Goal: Check status: Check status

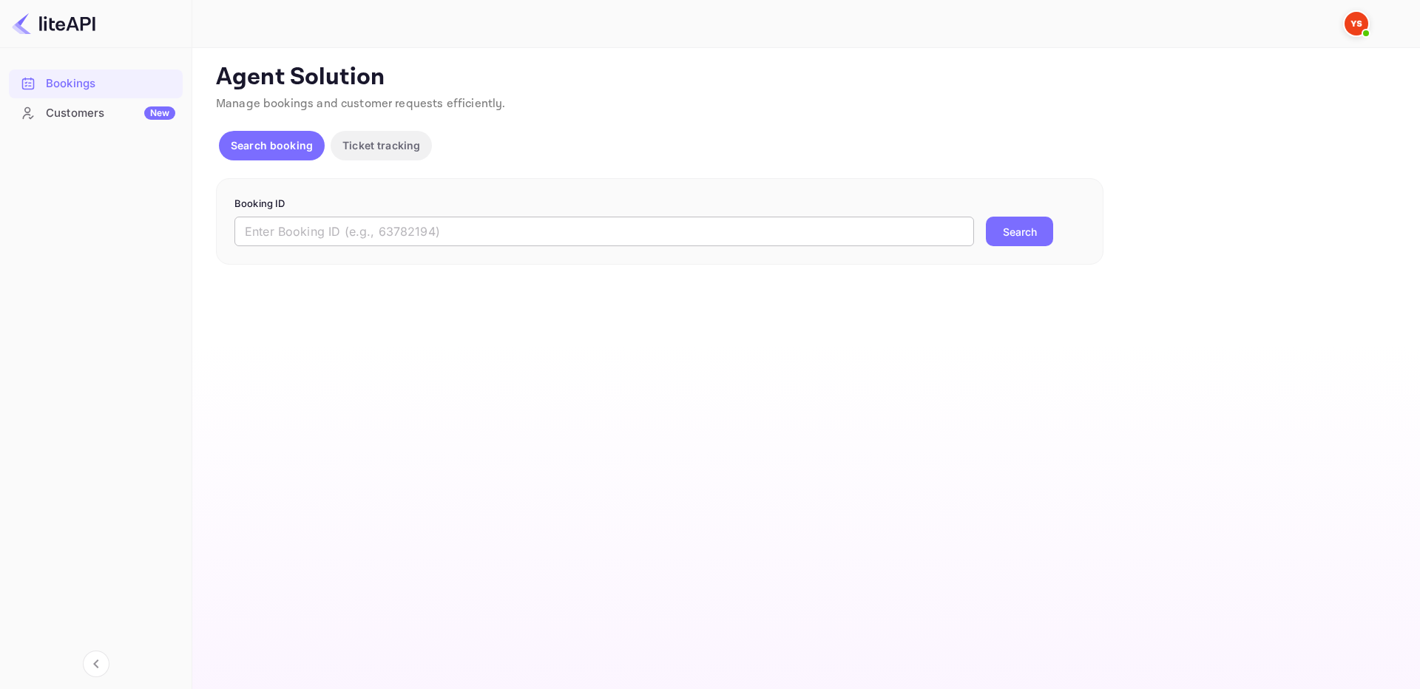
click at [517, 223] on input "text" at bounding box center [604, 232] width 740 height 30
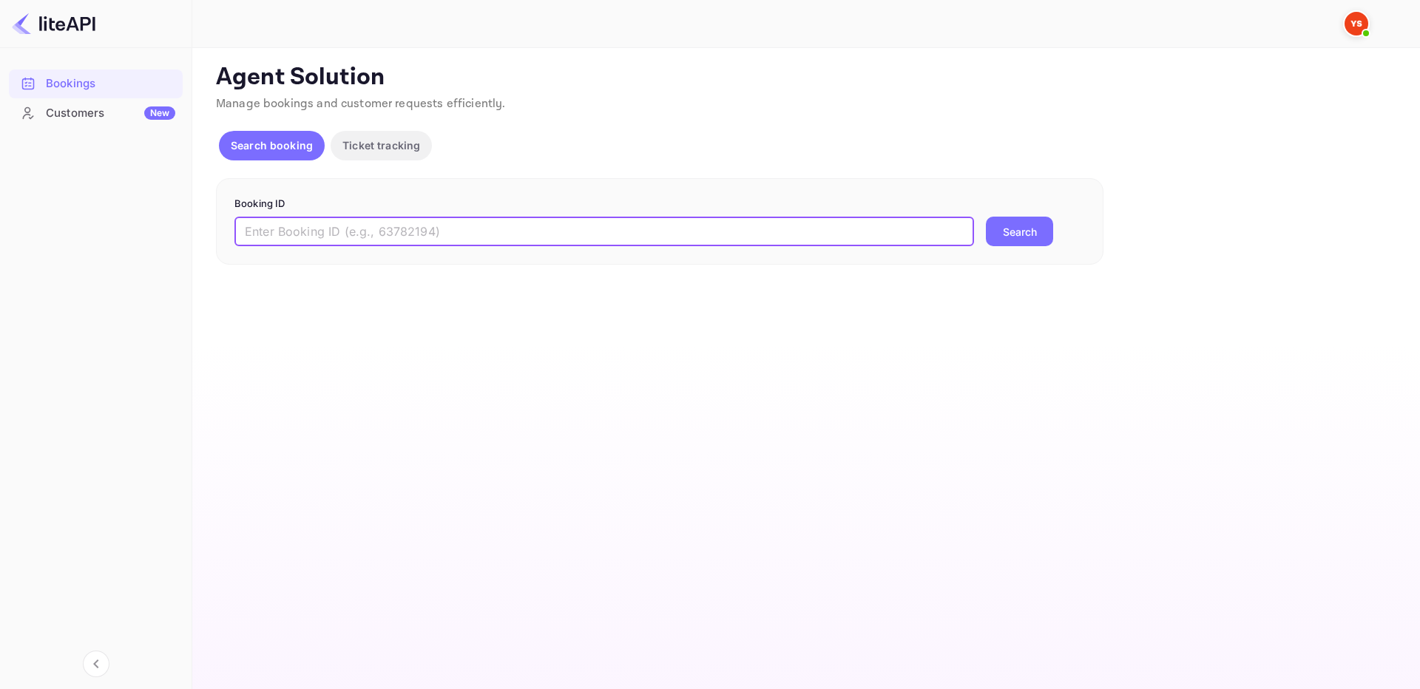
paste input "8602432"
type input "8602432"
click at [1047, 229] on button "Search" at bounding box center [1019, 232] width 67 height 30
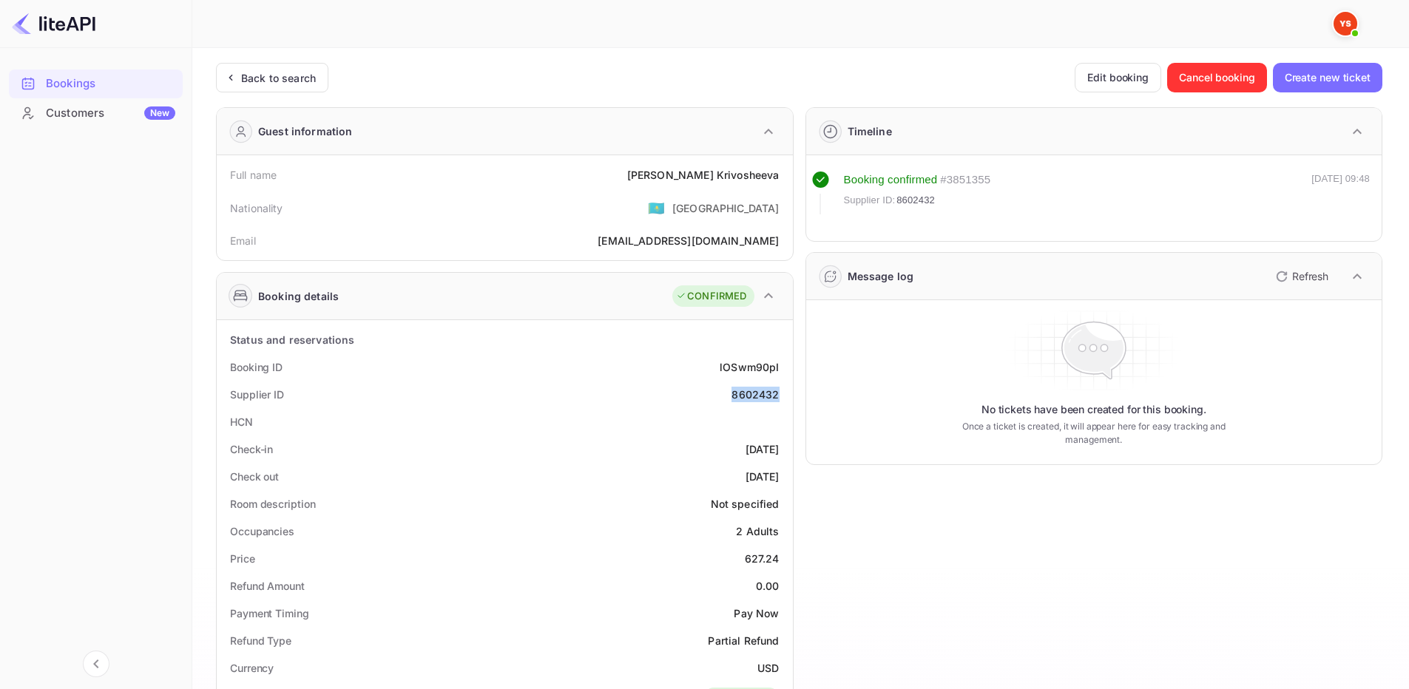
drag, startPoint x: 726, startPoint y: 394, endPoint x: 734, endPoint y: 340, distance: 54.5
click at [780, 392] on div "Supplier ID 8602432" at bounding box center [505, 394] width 564 height 27
copy div "8602432"
drag, startPoint x: 681, startPoint y: 171, endPoint x: 790, endPoint y: 170, distance: 109.5
click at [790, 170] on div "Full name Polina Krivosheeva Nationality 🇰🇿 Kazakhstan Email vovastroganoff@icl…" at bounding box center [505, 207] width 576 height 105
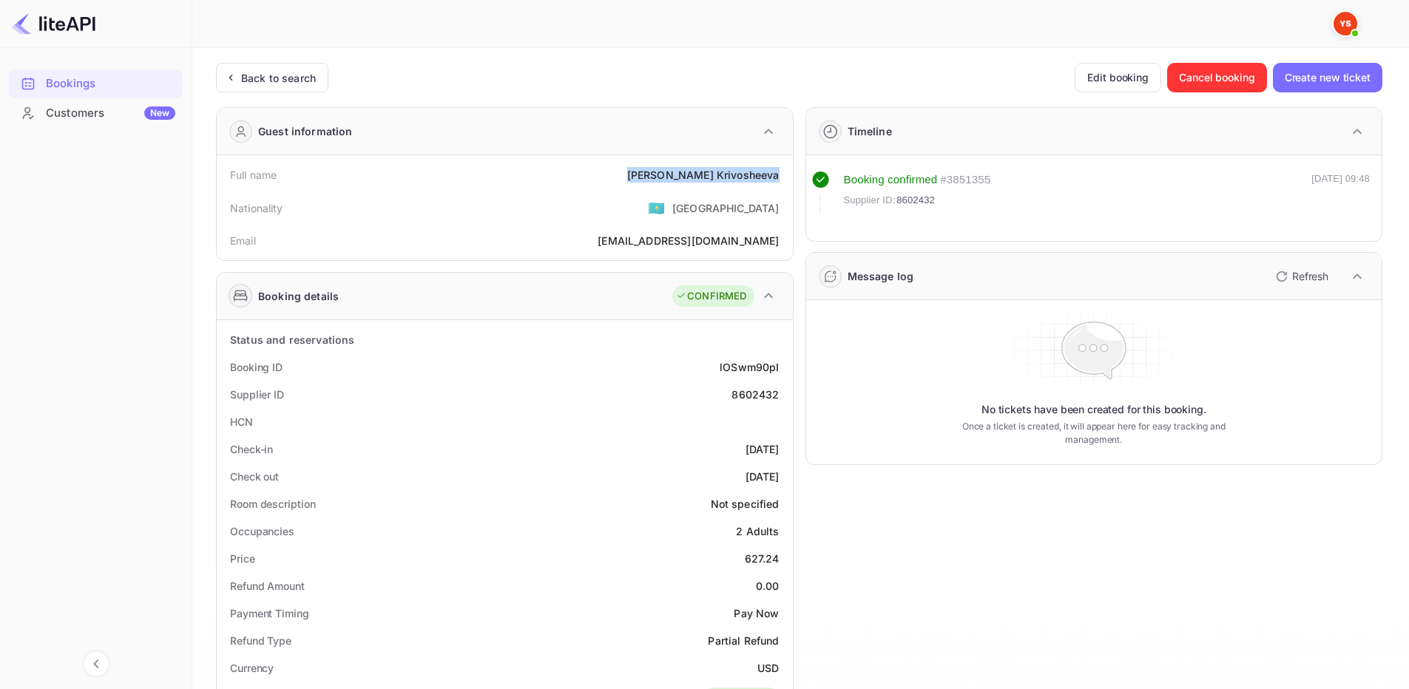
copy div "Polina Krivosheeva"
drag, startPoint x: 738, startPoint y: 558, endPoint x: 786, endPoint y: 558, distance: 48.1
click at [786, 558] on div "Price 627.24" at bounding box center [505, 558] width 564 height 27
copy div "627.24"
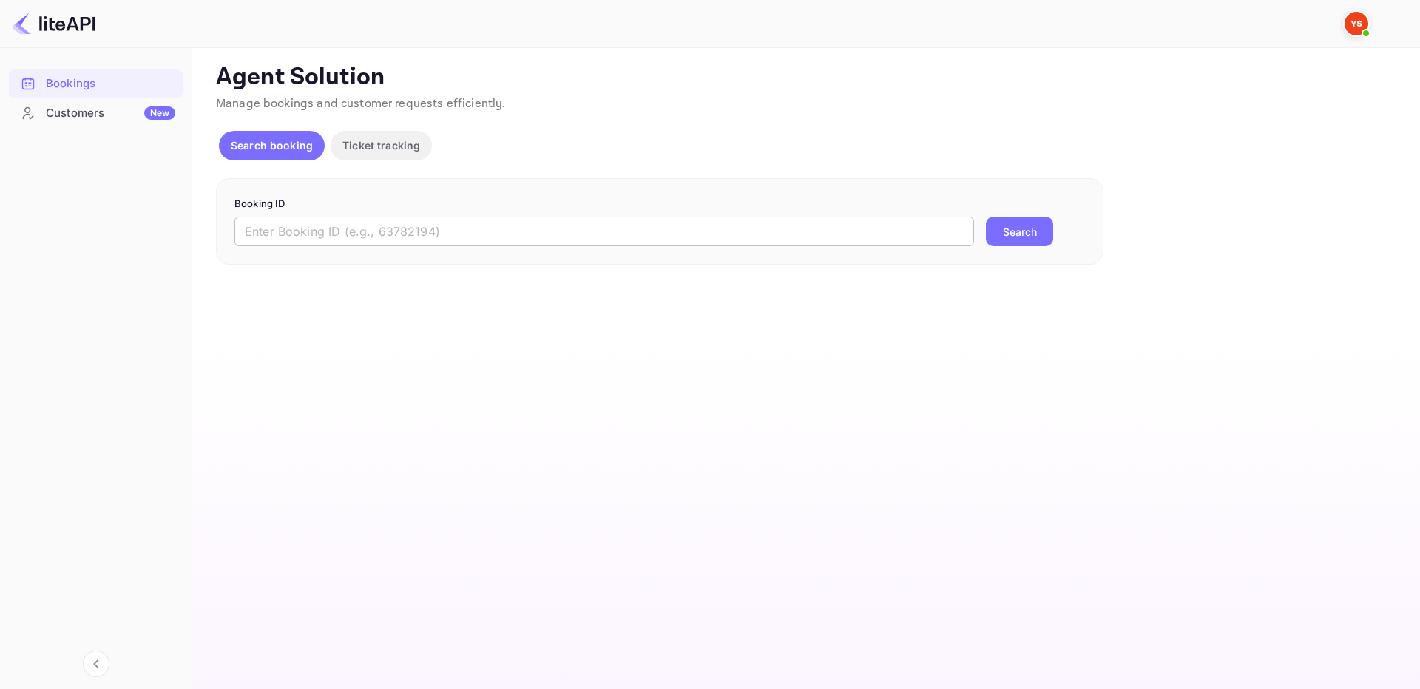
click at [546, 234] on input "text" at bounding box center [604, 232] width 740 height 30
paste input "8201761"
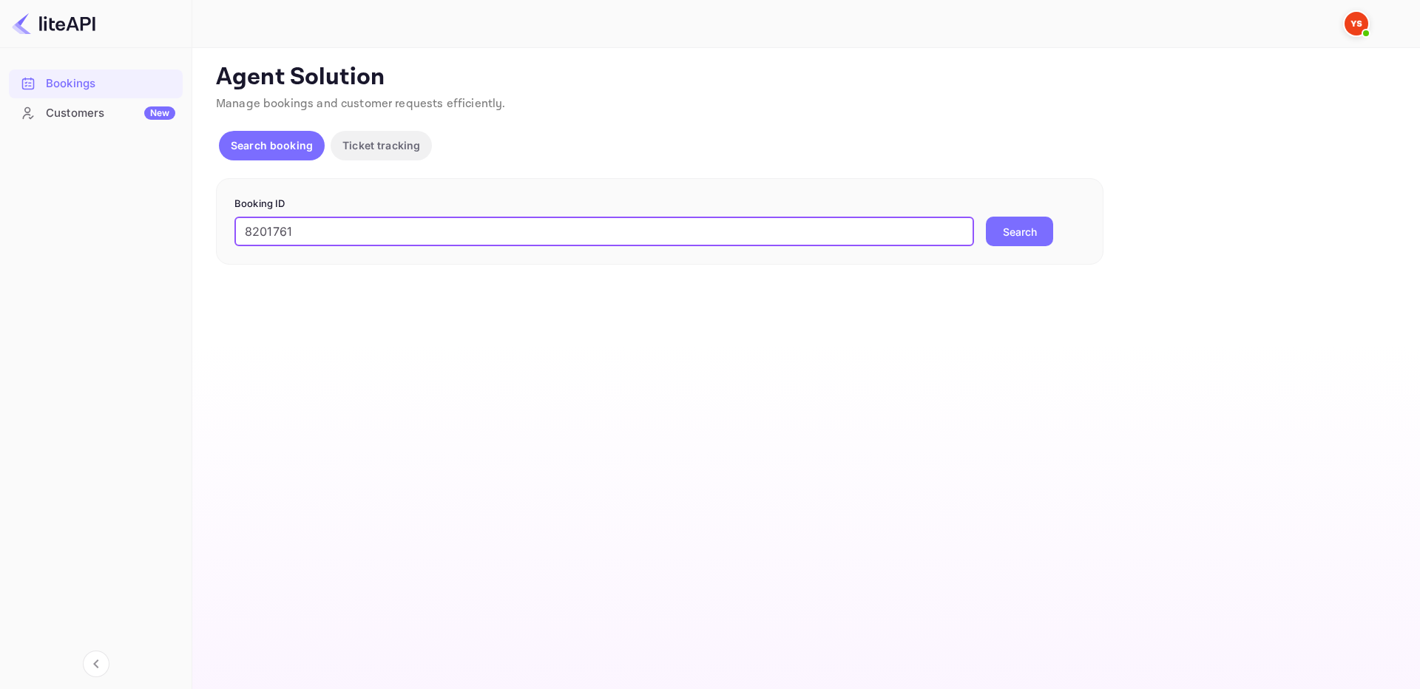
type input "8201761"
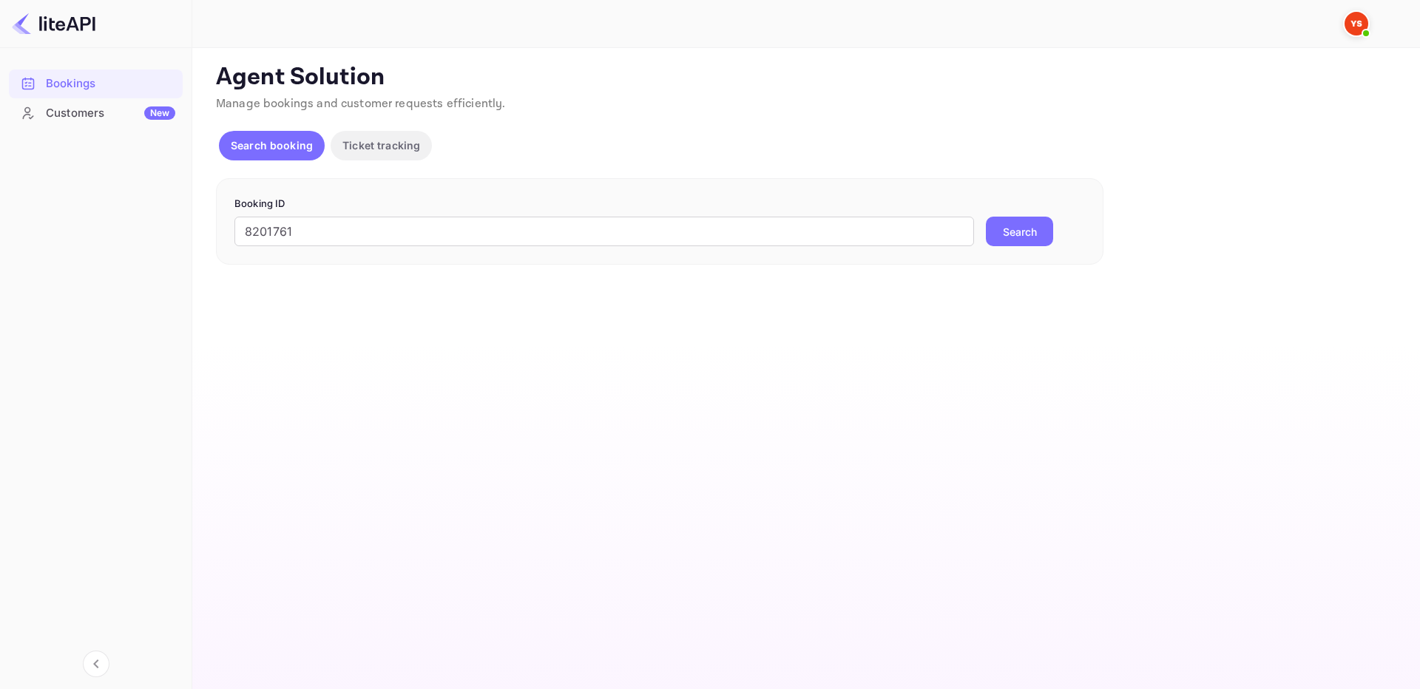
click at [1011, 238] on button "Search" at bounding box center [1019, 232] width 67 height 30
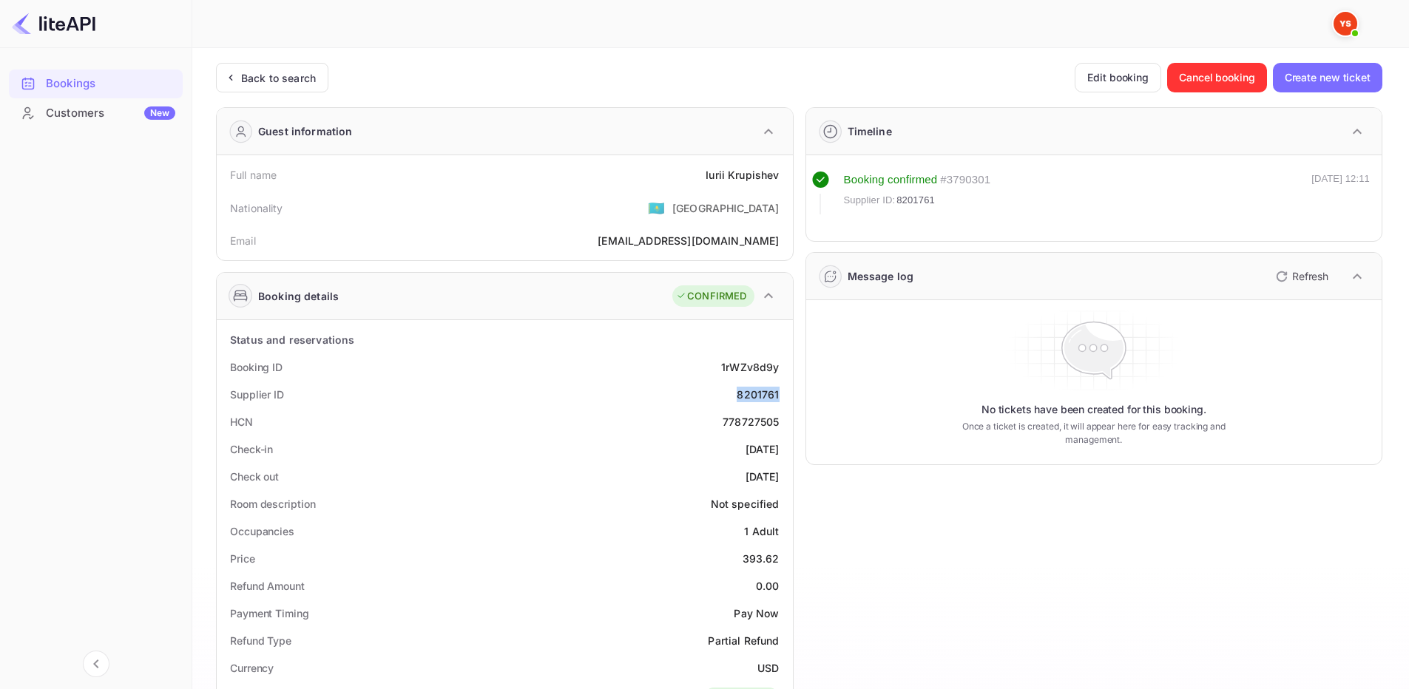
drag, startPoint x: 729, startPoint y: 395, endPoint x: 781, endPoint y: 396, distance: 51.8
click at [781, 396] on div "Supplier ID 8201761" at bounding box center [505, 394] width 564 height 27
copy div "8201761"
drag, startPoint x: 702, startPoint y: 177, endPoint x: 783, endPoint y: 178, distance: 81.4
click at [783, 178] on div "Full name [PERSON_NAME]" at bounding box center [505, 174] width 564 height 27
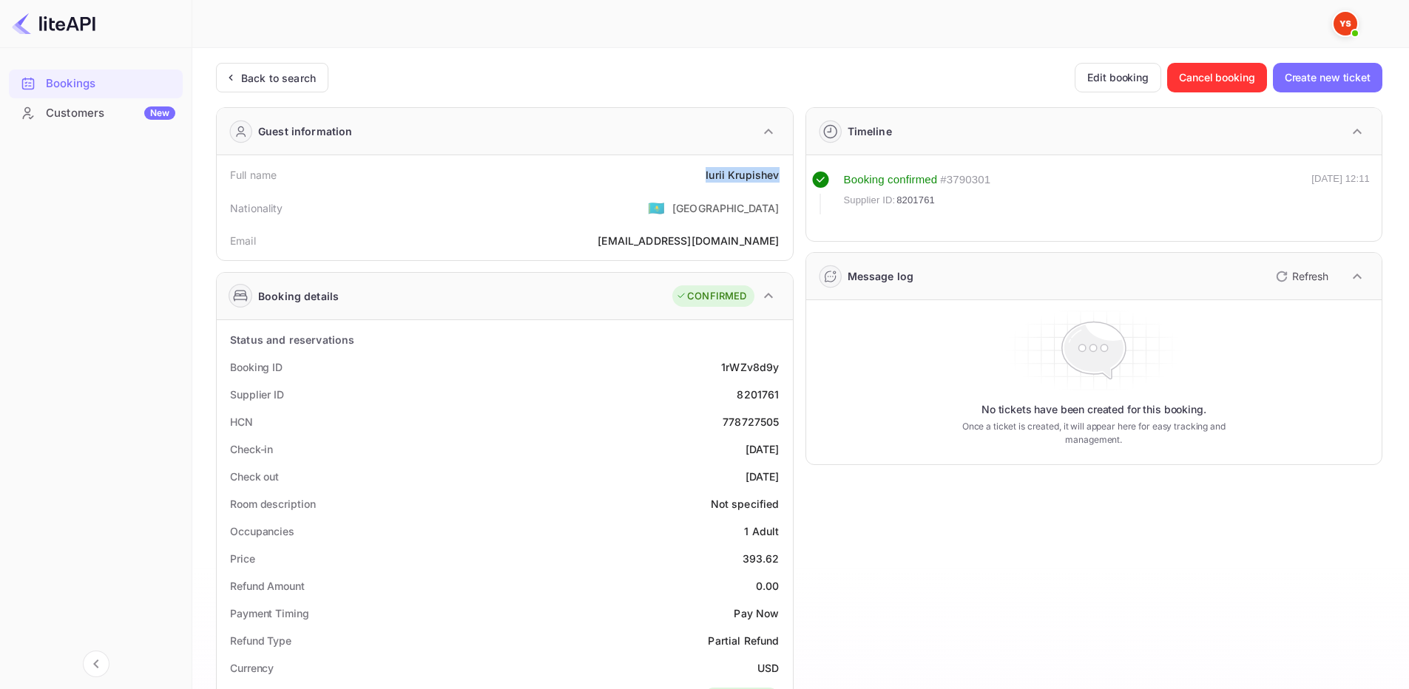
copy div "Iurii Krupishev"
drag, startPoint x: 735, startPoint y: 560, endPoint x: 790, endPoint y: 562, distance: 55.5
copy div "393.62"
drag, startPoint x: 735, startPoint y: 392, endPoint x: 680, endPoint y: 321, distance: 89.7
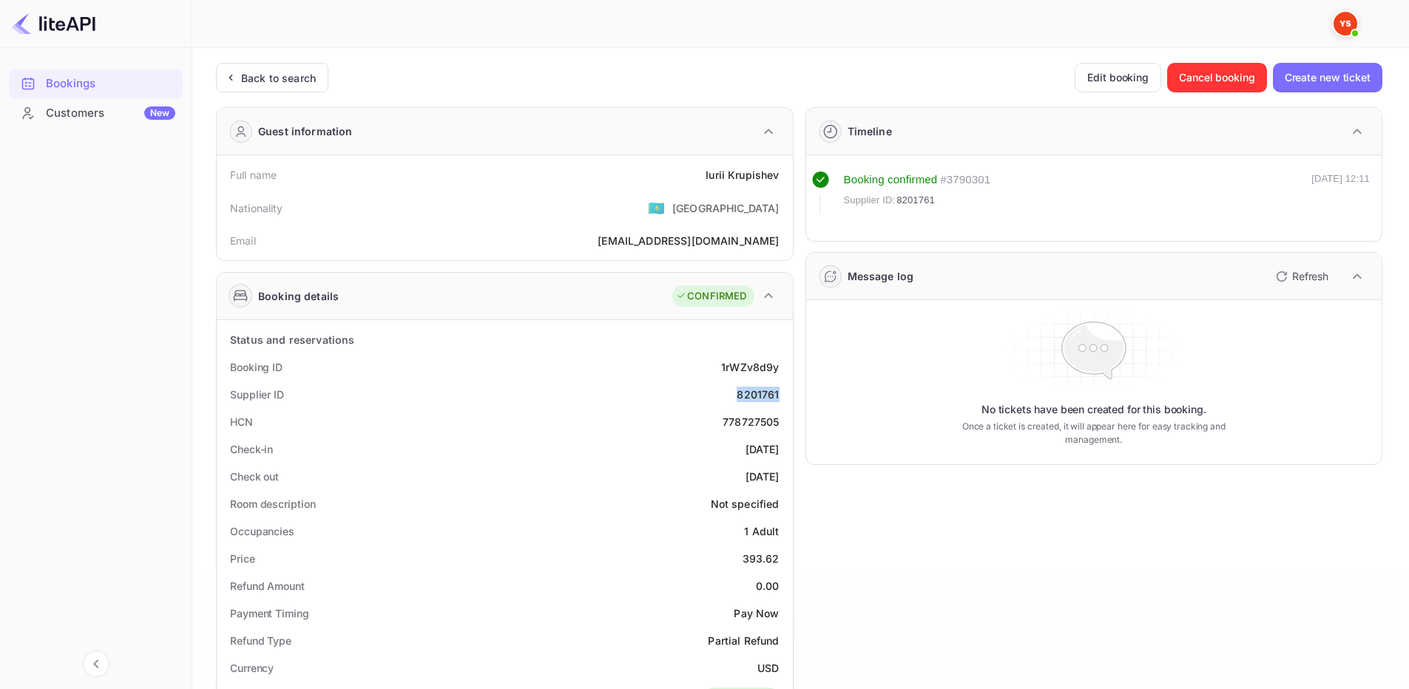
click at [779, 396] on div "Supplier ID 8201761" at bounding box center [505, 394] width 564 height 27
copy div "8201761"
